Goal: Task Accomplishment & Management: Use online tool/utility

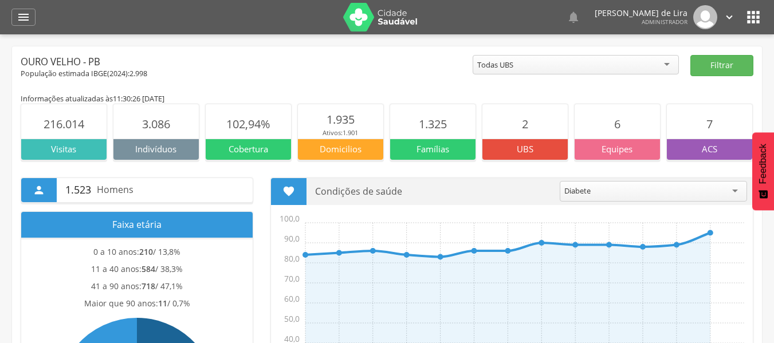
click at [21, 15] on icon "" at bounding box center [24, 17] width 14 height 14
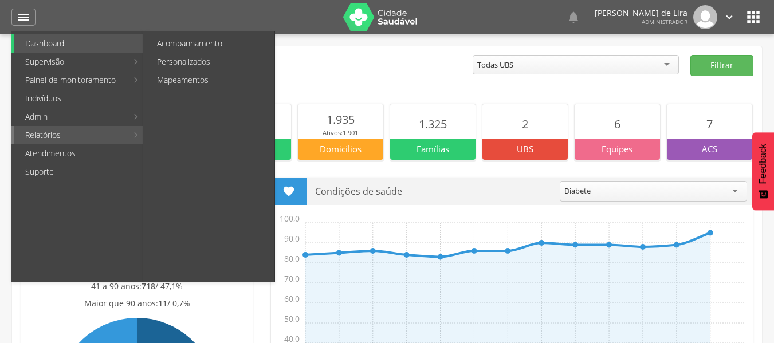
click at [76, 128] on link "Relatórios" at bounding box center [70, 135] width 113 height 18
click at [186, 61] on link "Personalizados" at bounding box center [209, 62] width 129 height 18
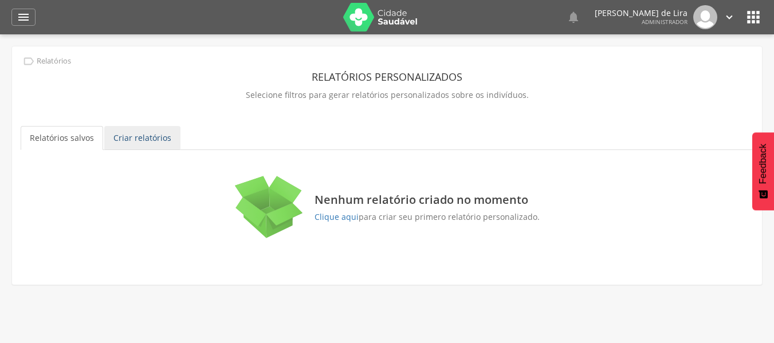
click at [152, 135] on link "Criar relatórios" at bounding box center [142, 138] width 76 height 24
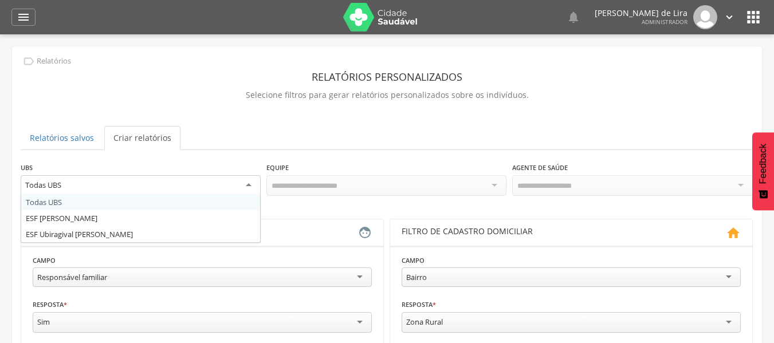
click at [256, 184] on div "Todas UBS" at bounding box center [141, 185] width 240 height 21
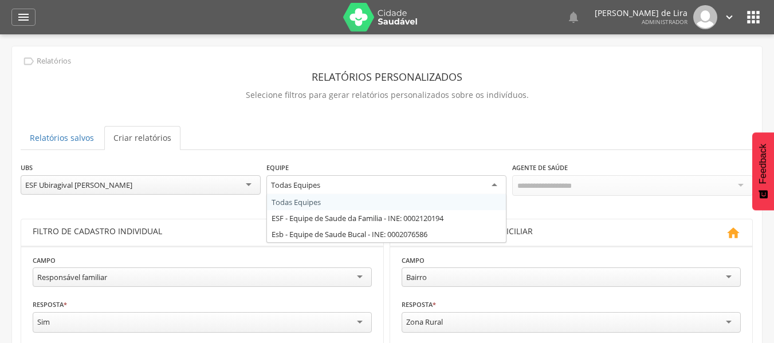
click at [304, 188] on div "Todas Equipes" at bounding box center [295, 185] width 49 height 10
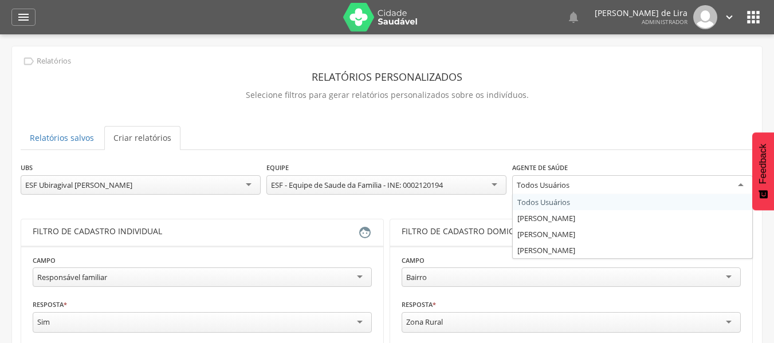
click at [623, 187] on div "Todos Usuários" at bounding box center [632, 185] width 240 height 21
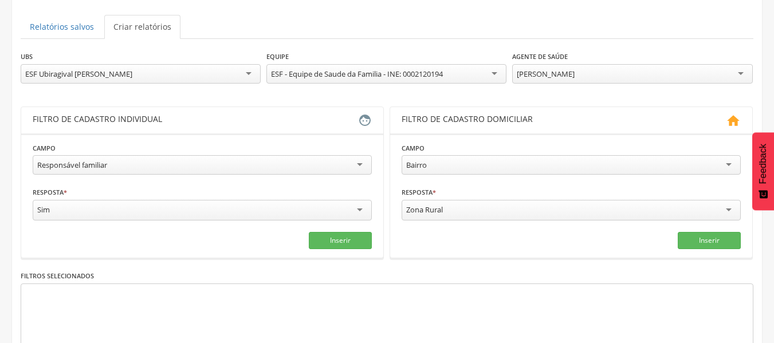
scroll to position [125, 0]
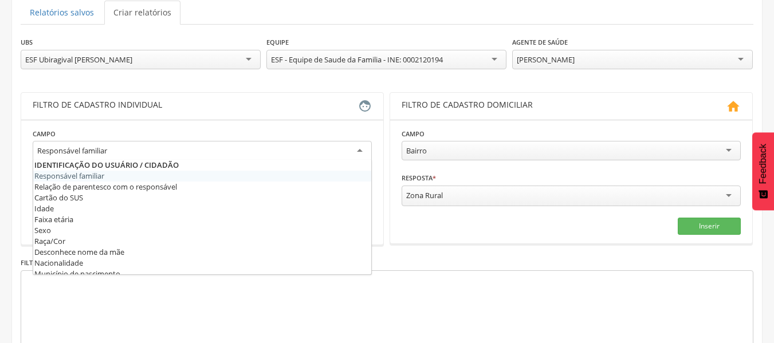
click at [302, 152] on div "Responsável familiar" at bounding box center [202, 151] width 339 height 21
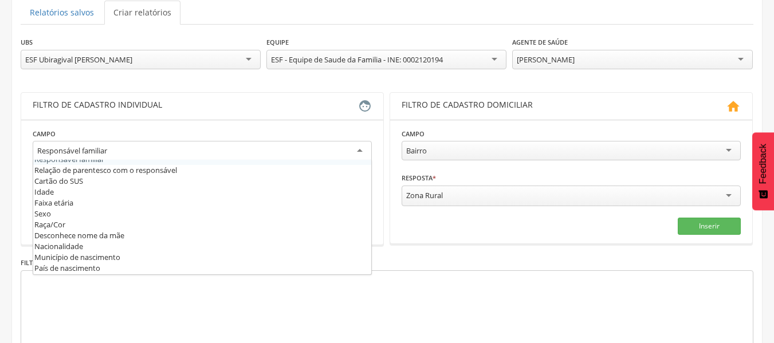
scroll to position [13, 0]
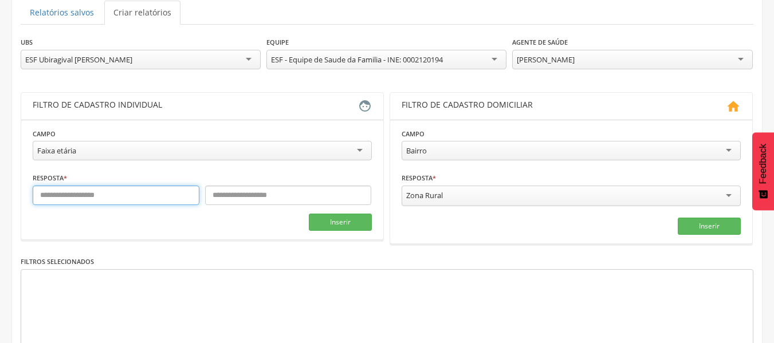
click at [123, 198] on input "text" at bounding box center [116, 195] width 167 height 19
type input "*"
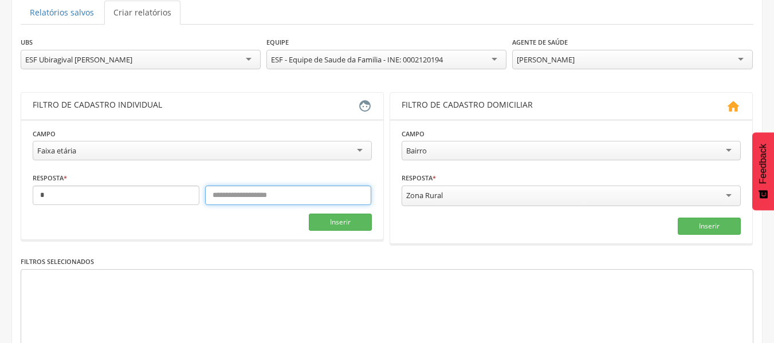
click at [212, 199] on input "text" at bounding box center [288, 195] width 167 height 19
type input "**"
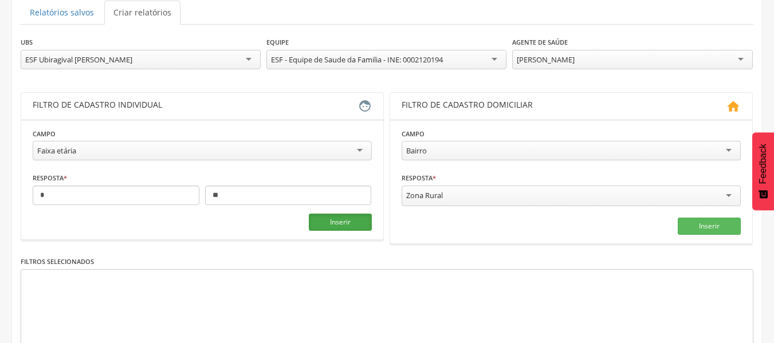
click at [349, 225] on button "Inserir" at bounding box center [340, 222] width 63 height 17
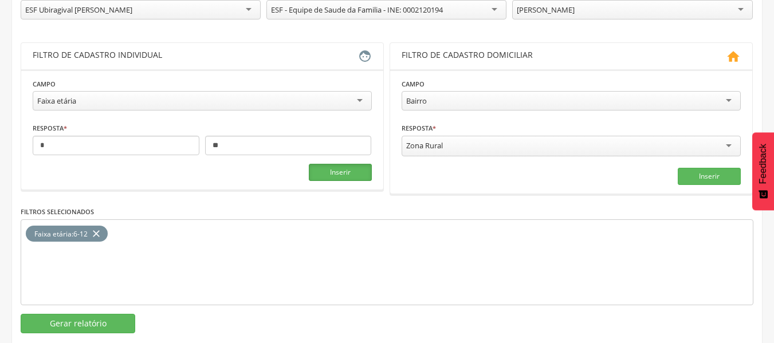
scroll to position [196, 0]
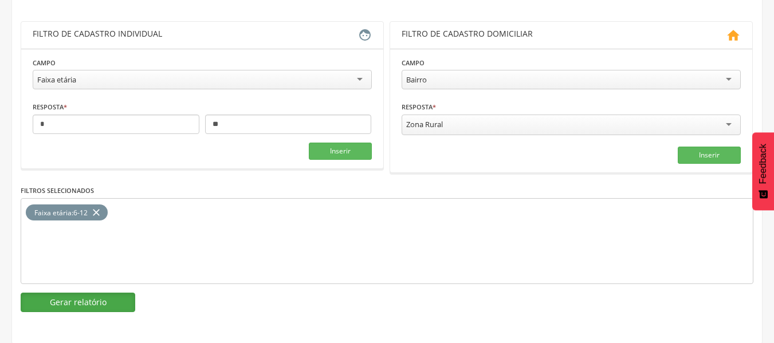
click at [73, 302] on button "Gerar relatório" at bounding box center [78, 302] width 115 height 19
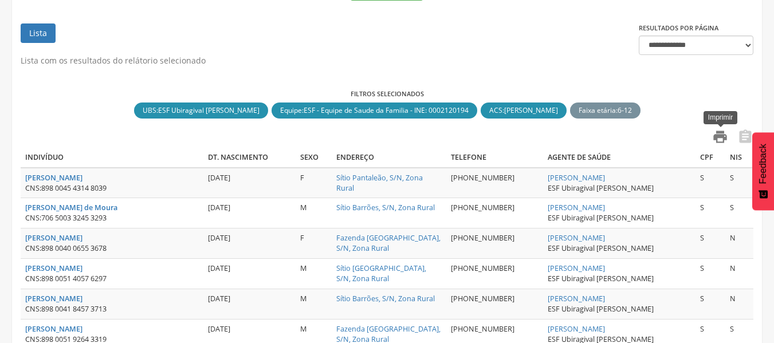
click at [715, 137] on icon "" at bounding box center [720, 137] width 16 height 16
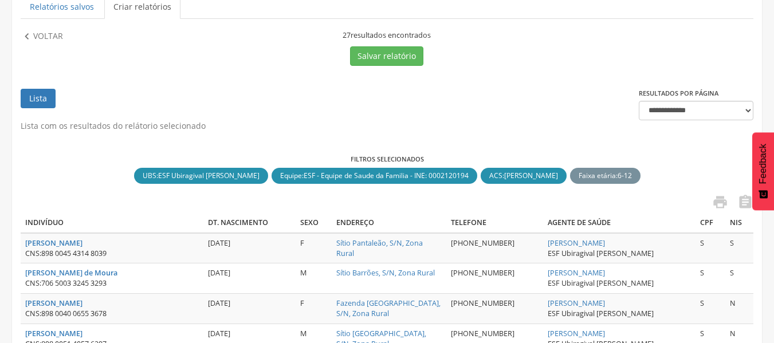
scroll to position [127, 0]
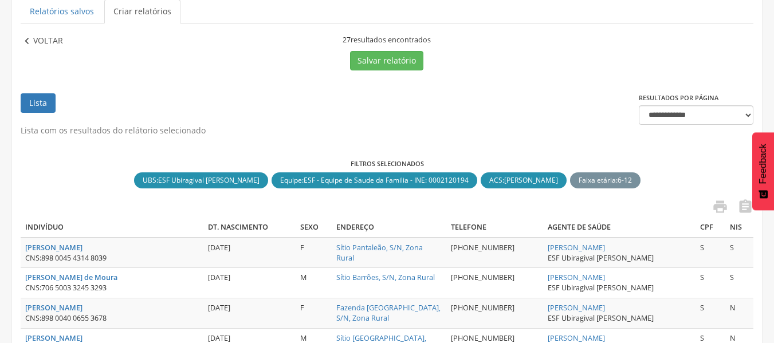
click at [35, 40] on p "Voltar" at bounding box center [48, 41] width 30 height 13
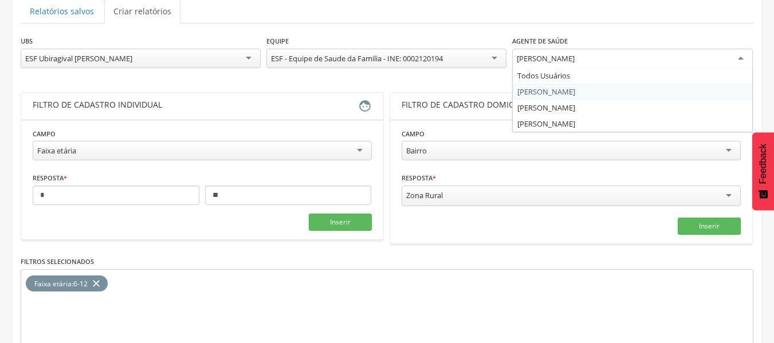
click at [567, 57] on div "[PERSON_NAME]" at bounding box center [546, 58] width 58 height 10
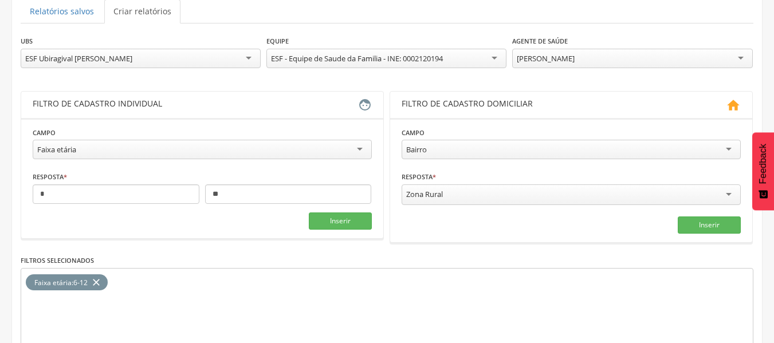
scroll to position [196, 0]
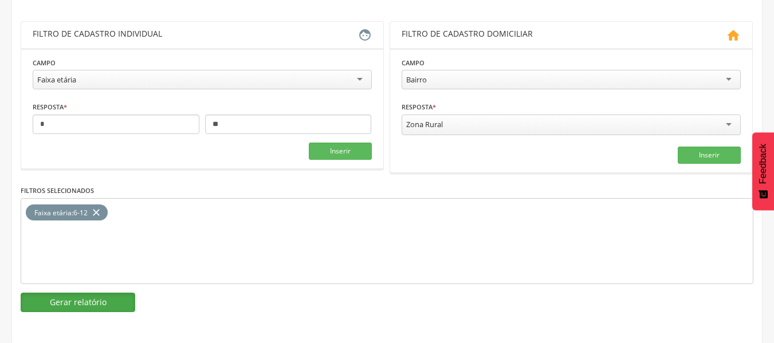
click at [92, 293] on button "Gerar relatório" at bounding box center [78, 302] width 115 height 19
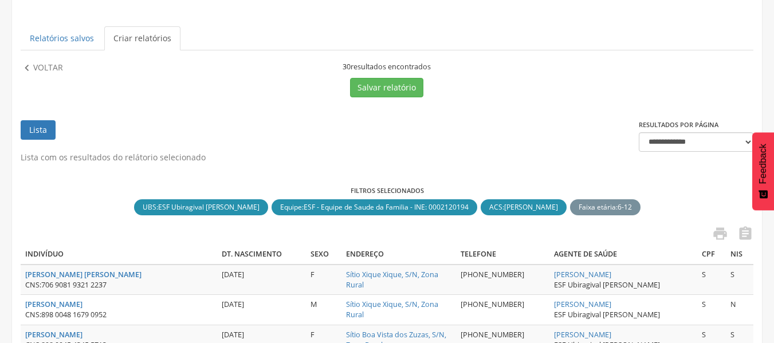
scroll to position [271, 0]
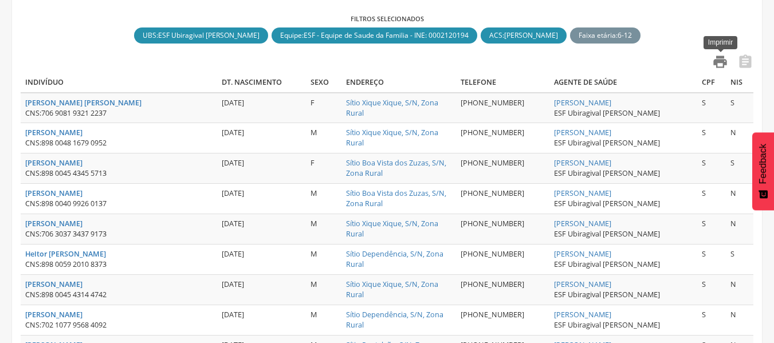
click at [721, 61] on icon "" at bounding box center [720, 62] width 16 height 16
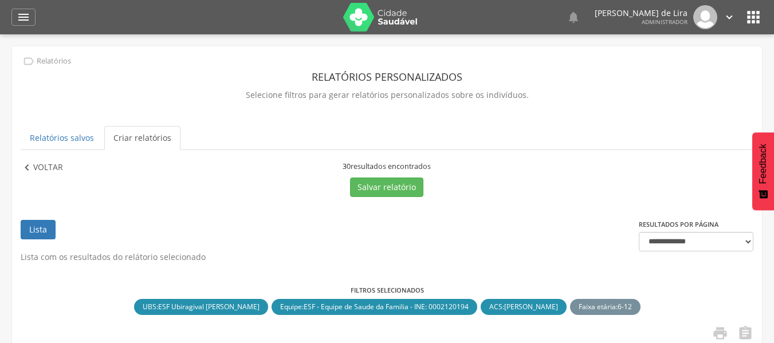
click at [58, 169] on p "Voltar" at bounding box center [48, 168] width 30 height 13
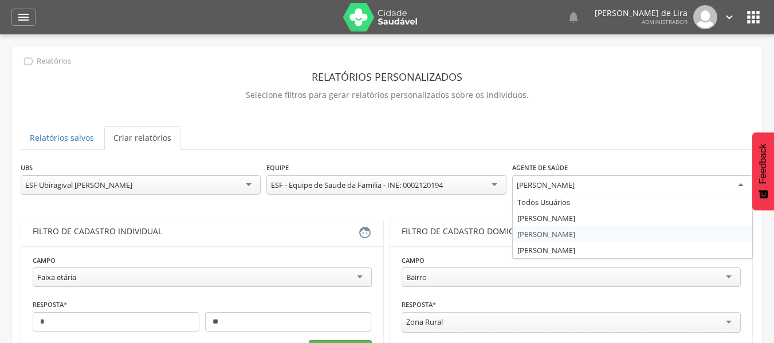
click at [594, 184] on div "[PERSON_NAME]" at bounding box center [632, 185] width 240 height 21
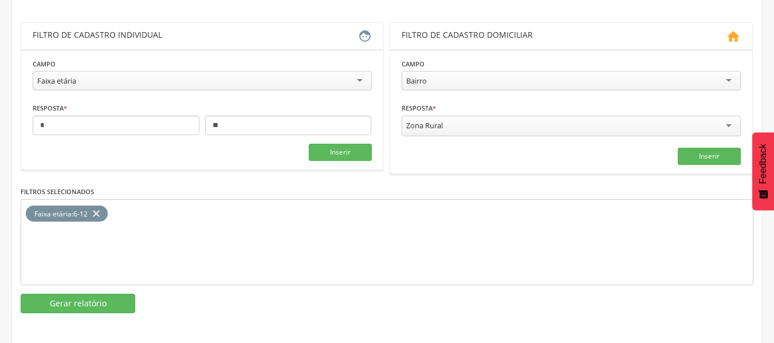
scroll to position [196, 0]
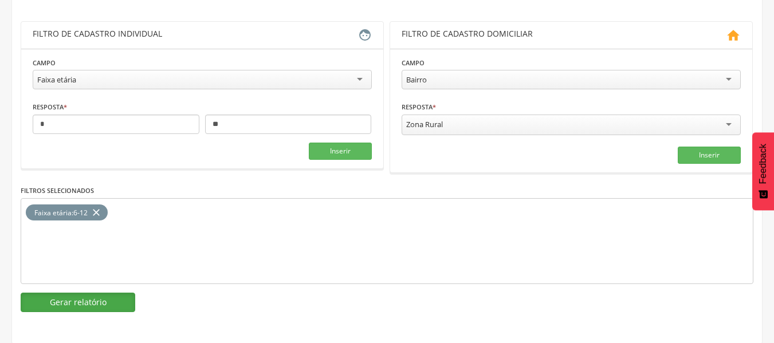
click at [62, 309] on button "Gerar relatório" at bounding box center [78, 302] width 115 height 19
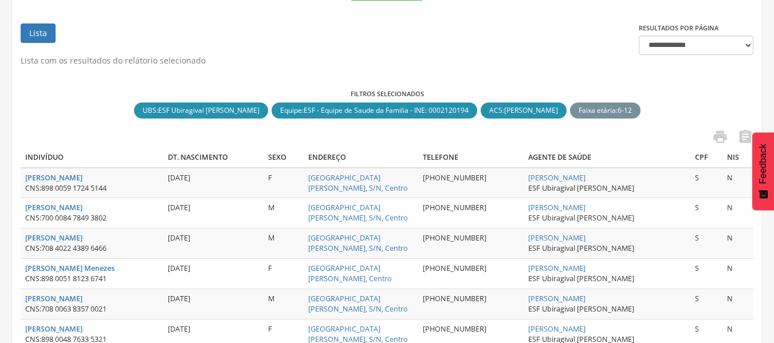
click at [711, 134] on link "" at bounding box center [716, 138] width 23 height 19
